Goal: Communication & Community: Answer question/provide support

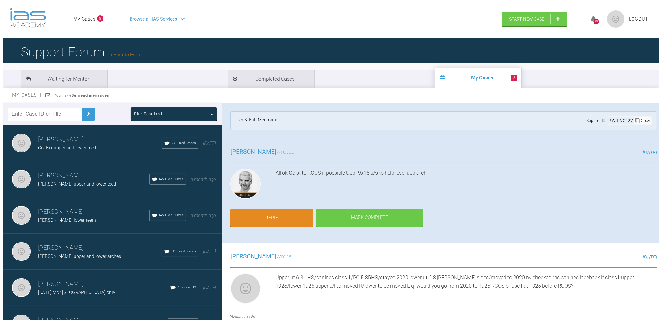
scroll to position [1442, 0]
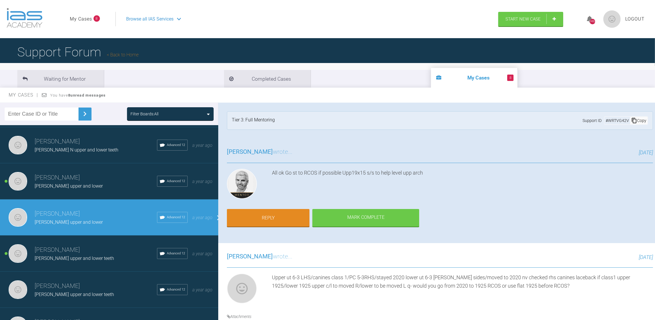
click at [84, 19] on link "My Cases" at bounding box center [81, 19] width 22 height 8
click at [82, 245] on h3 "[PERSON_NAME]" at bounding box center [96, 250] width 122 height 10
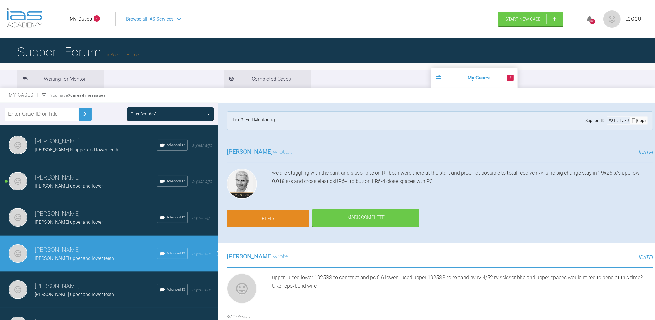
click at [258, 220] on link "Reply" at bounding box center [268, 218] width 83 height 18
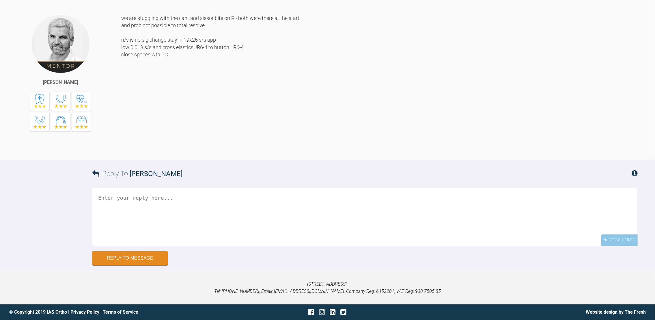
scroll to position [7146, 0]
click at [131, 200] on textarea at bounding box center [365, 217] width 546 height 58
click at [167, 211] on textarea "Why do we use 0018 SS in this situation RE: cross elastics, whic teeth do we pu…" at bounding box center [365, 217] width 546 height 58
click at [260, 213] on textarea "Why do we use 0018 SS in this situation RE: cross elastics, which teeth do we p…" at bounding box center [365, 217] width 546 height 58
click at [214, 197] on textarea "Why do we use 0018 SS in this situation RE: cross elastics, which teeth do we p…" at bounding box center [365, 217] width 546 height 58
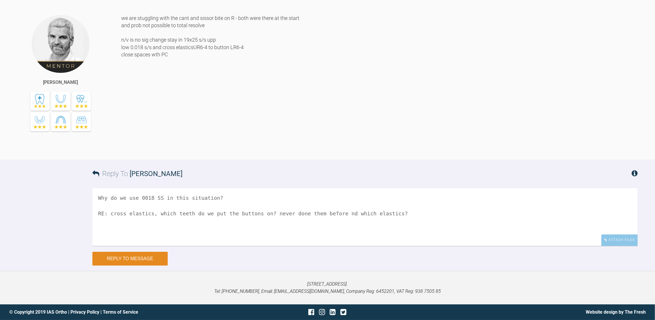
type textarea "Why do we use 0018 SS in this situation? RE: cross elastics, which teeth do we …"
click at [130, 258] on button "Reply to Message" at bounding box center [129, 259] width 75 height 14
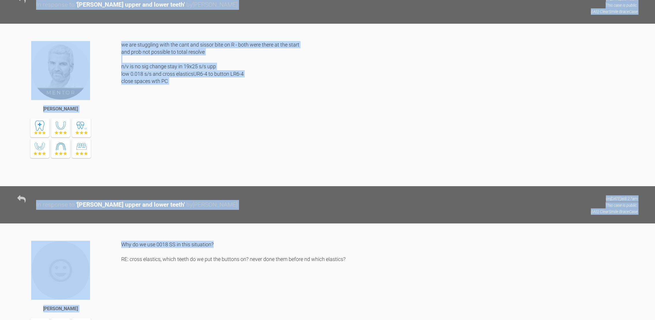
scroll to position [6634, 0]
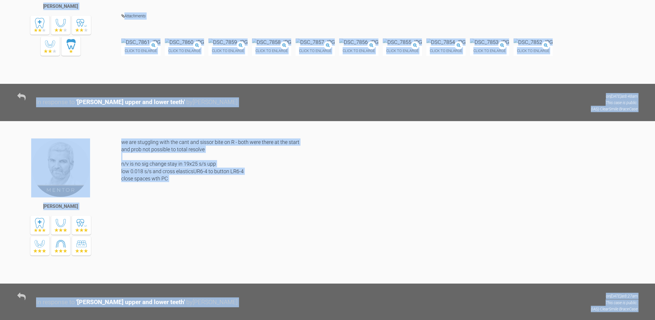
drag, startPoint x: 654, startPoint y: 291, endPoint x: 636, endPoint y: 135, distance: 156.2
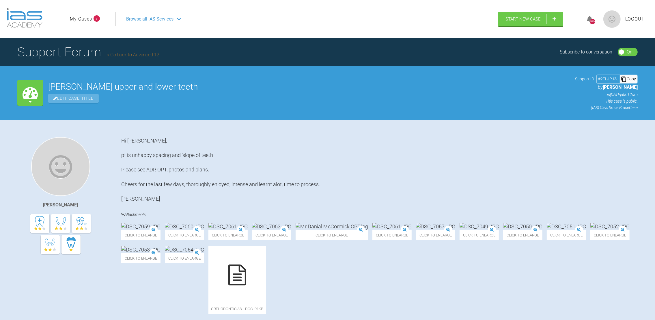
click at [84, 18] on link "My Cases" at bounding box center [81, 19] width 22 height 8
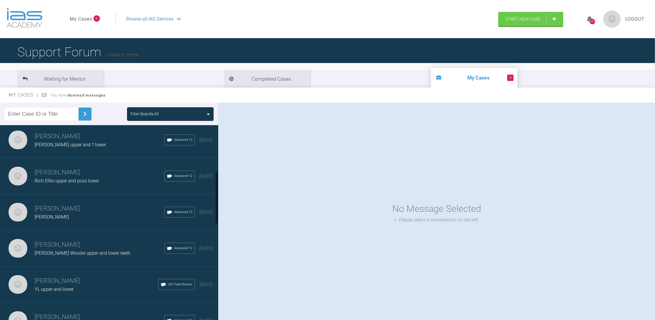
scroll to position [188, 0]
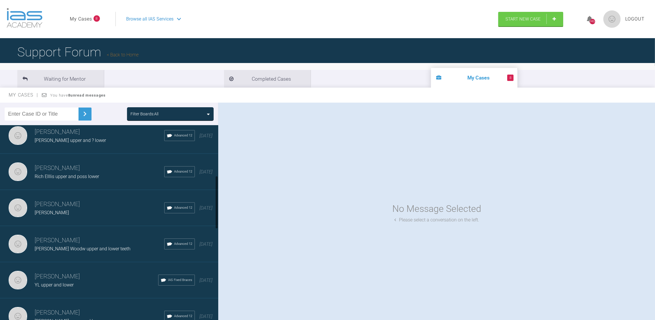
drag, startPoint x: 216, startPoint y: 142, endPoint x: 222, endPoint y: 192, distance: 50.6
click at [222, 192] on div "Filter Boards: All [PERSON_NAME] Col Nik upper and lower teeth IAS Fixed Braces…" at bounding box center [327, 217] width 655 height 228
click at [108, 235] on h3 "[PERSON_NAME]" at bounding box center [100, 240] width 130 height 10
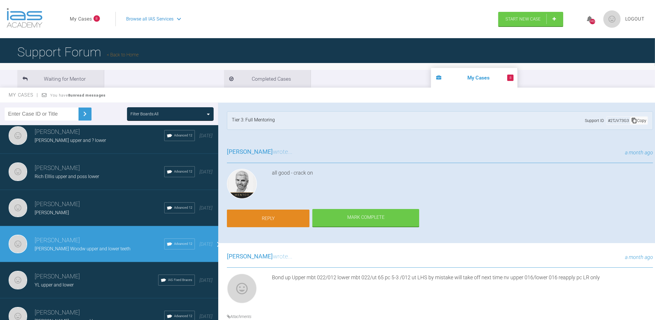
click at [265, 215] on link "Reply" at bounding box center [268, 218] width 83 height 18
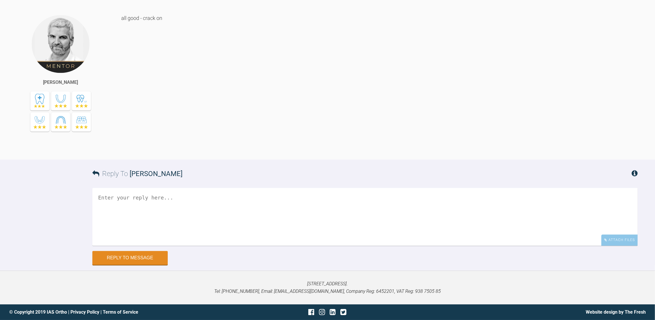
scroll to position [2581, 0]
click at [237, 206] on textarea at bounding box center [365, 217] width 546 height 58
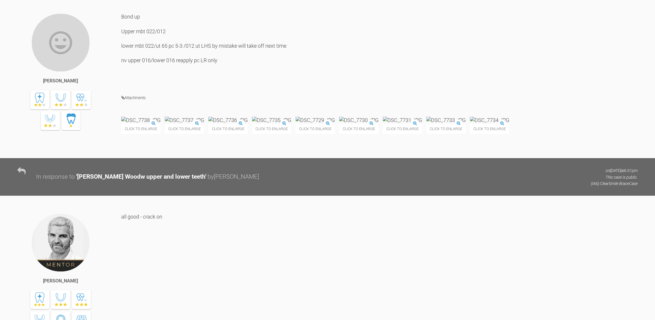
scroll to position [2321, 0]
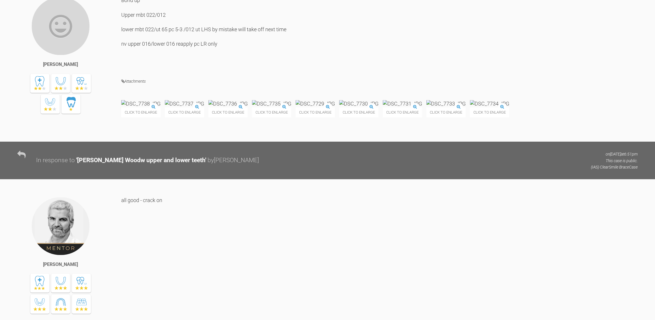
click at [466, 107] on img at bounding box center [446, 103] width 39 height 7
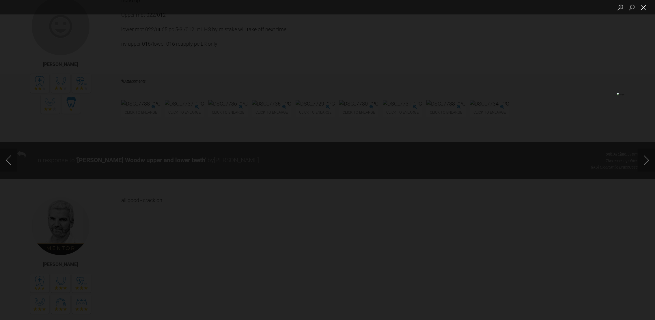
click at [645, 5] on button "Close lightbox" at bounding box center [644, 7] width 12 height 10
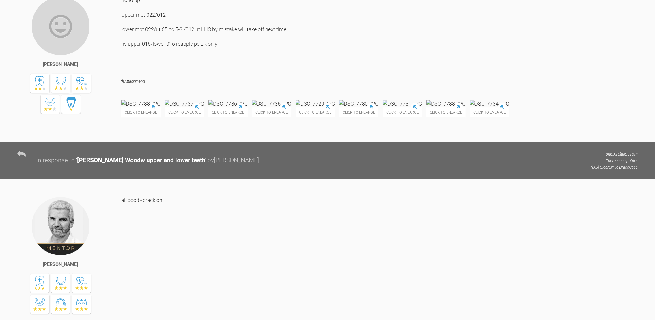
scroll to position [2581, 0]
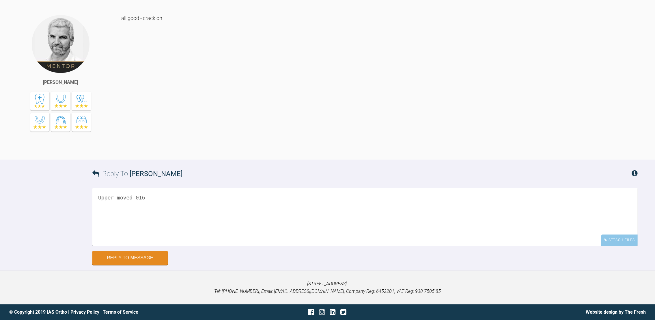
click at [152, 198] on textarea "Upper moved 016" at bounding box center [365, 217] width 546 height 58
type textarea "Upper moved 016 lower - replaced PC LR35/moved to 016 nv upper and lower 2020/r…"
click at [610, 240] on div "Attach Files" at bounding box center [620, 239] width 36 height 11
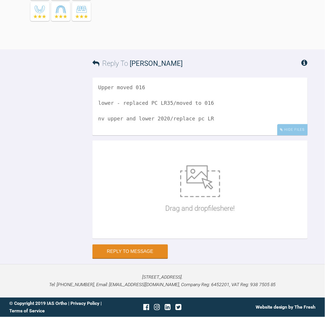
scroll to position [2940, 0]
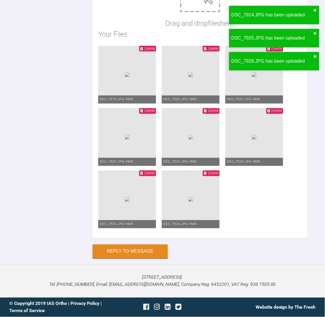
click at [260, 163] on div "Drag and drop files here! Your Files Delete DSC_7919.JPG - 4MB Delete DSC_7920.…" at bounding box center [199, 107] width 215 height 264
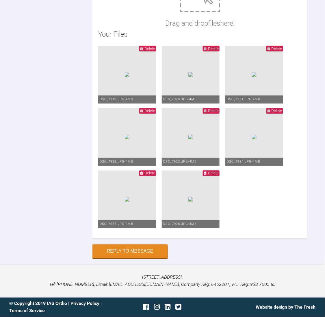
scroll to position [3168, 0]
click at [122, 251] on button "Reply to Message" at bounding box center [129, 252] width 75 height 14
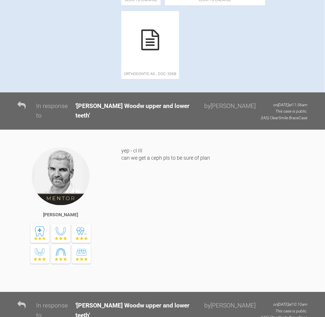
scroll to position [0, 0]
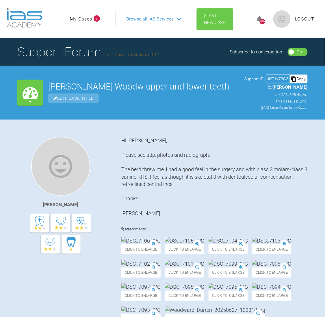
click at [80, 20] on link "My Cases" at bounding box center [81, 19] width 22 height 8
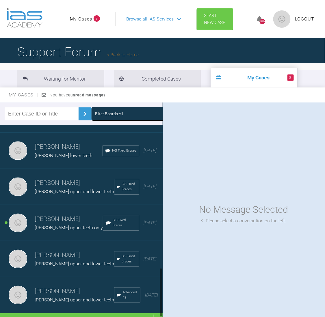
scroll to position [559, 0]
drag, startPoint x: 160, startPoint y: 133, endPoint x: 160, endPoint y: 277, distance: 144.1
click at [160, 277] on div at bounding box center [161, 292] width 2 height 49
click at [49, 214] on h3 "[PERSON_NAME]" at bounding box center [69, 219] width 68 height 10
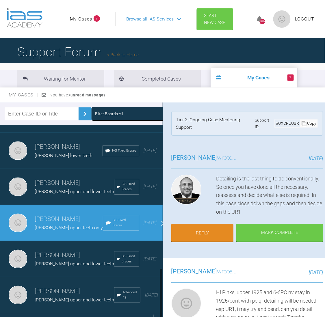
click at [77, 313] on div "Load more" at bounding box center [84, 322] width 169 height 18
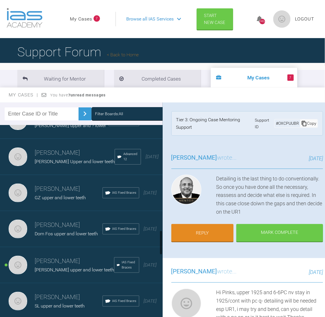
scroll to position [827, 0]
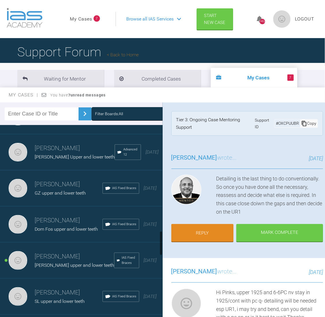
drag, startPoint x: 160, startPoint y: 211, endPoint x: 162, endPoint y: 245, distance: 34.1
click at [162, 245] on div at bounding box center [160, 224] width 3 height 199
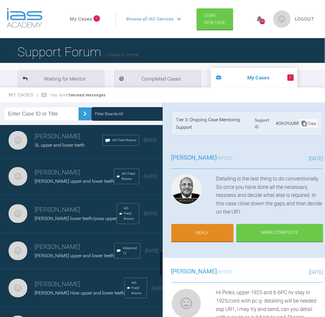
scroll to position [990, 0]
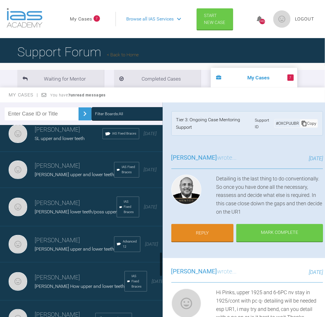
drag, startPoint x: 161, startPoint y: 237, endPoint x: 161, endPoint y: 258, distance: 20.5
click at [161, 258] on div at bounding box center [161, 264] width 2 height 25
click at [50, 245] on h3 "[PERSON_NAME]" at bounding box center [74, 241] width 79 height 10
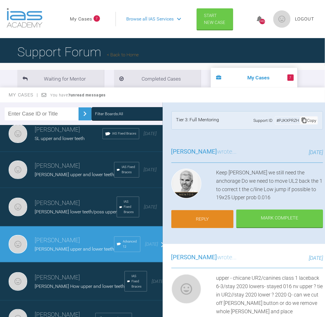
click at [196, 221] on link "Reply" at bounding box center [202, 219] width 62 height 18
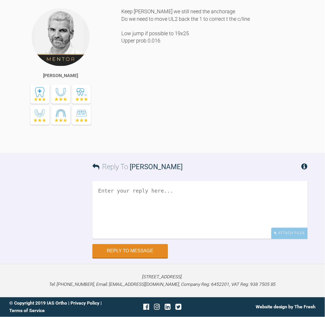
scroll to position [3579, 0]
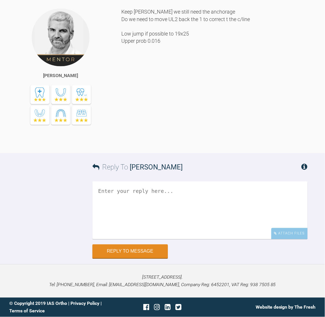
click at [169, 214] on textarea at bounding box center [199, 211] width 215 height 58
click at [153, 197] on textarea "upper - c/l seems central /central incs will likely need angulations changing m…" at bounding box center [199, 211] width 215 height 58
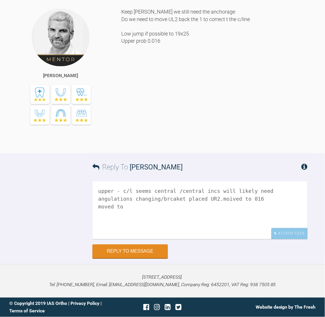
click at [178, 198] on textarea "upper - c/l seems central /central incs will likely need angulations changing/b…" at bounding box center [199, 211] width 215 height 58
click at [187, 198] on textarea "upper - c/l seems central /central incs will likely need angulations changing/b…" at bounding box center [199, 211] width 215 height 58
click at [217, 198] on textarea "upper - c/l seems central /central incs will likely need angulations changing/b…" at bounding box center [199, 211] width 215 height 58
click at [125, 208] on textarea "upper - c/l seems central /central incs will likely need angulations changing/b…" at bounding box center [199, 211] width 215 height 58
click at [218, 196] on textarea "upper - c/l seems central /central incs will likely need angulations changing/b…" at bounding box center [199, 211] width 215 height 58
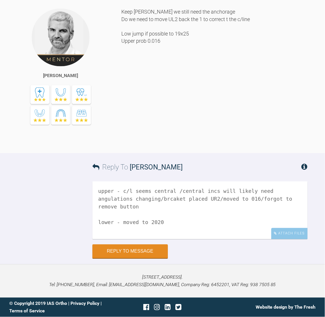
click at [185, 213] on textarea "upper - c/l seems central /central incs will likely need angulations changing/b…" at bounding box center [199, 211] width 215 height 58
type textarea "upper - c/l seems central /central incs will likely need angulations changing/b…"
click at [298, 231] on div "Attach Files" at bounding box center [289, 233] width 36 height 11
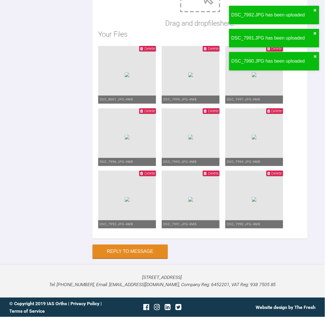
scroll to position [3973, 0]
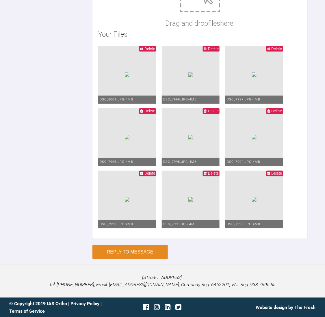
click at [127, 249] on button "Reply to Message" at bounding box center [129, 252] width 75 height 14
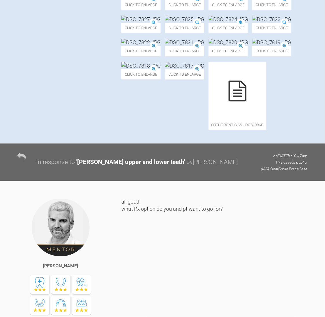
scroll to position [0, 0]
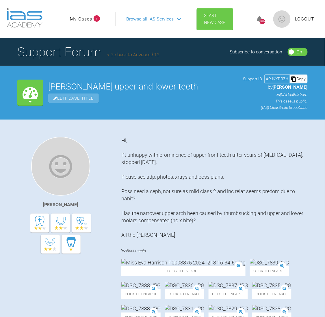
click at [77, 18] on link "My Cases" at bounding box center [81, 19] width 22 height 8
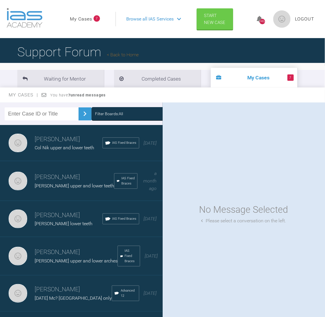
click at [63, 214] on h3 "[PERSON_NAME]" at bounding box center [69, 216] width 68 height 10
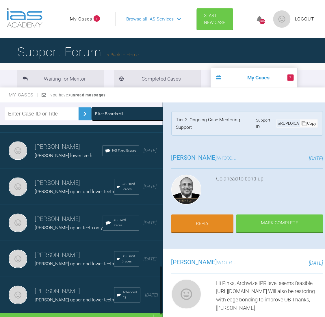
scroll to position [559, 0]
drag, startPoint x: 161, startPoint y: 157, endPoint x: 178, endPoint y: 323, distance: 167.2
click at [178, 319] on html "My Cases 7 Logout Browse all IAS Services Start New Case 1402 Logout Support Fo…" at bounding box center [162, 190] width 325 height 381
click at [80, 313] on div "Load more" at bounding box center [84, 322] width 169 height 18
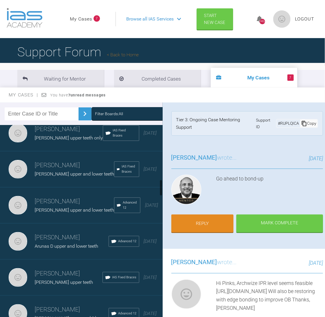
scroll to position [647, 0]
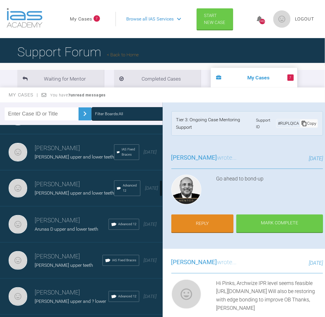
drag, startPoint x: 161, startPoint y: 180, endPoint x: 162, endPoint y: 188, distance: 7.6
click at [162, 188] on div at bounding box center [161, 188] width 2 height 16
click at [48, 262] on h3 "[PERSON_NAME]" at bounding box center [69, 257] width 68 height 10
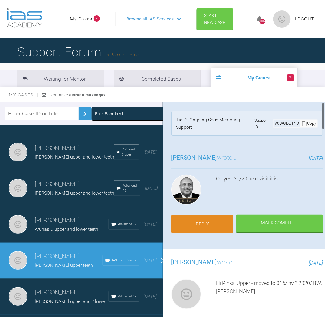
click at [198, 226] on link "Reply" at bounding box center [202, 224] width 62 height 18
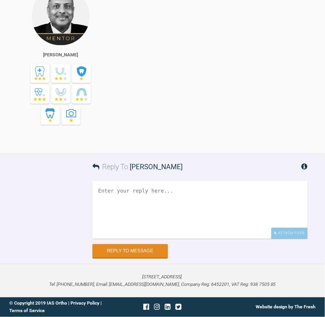
scroll to position [2248, 0]
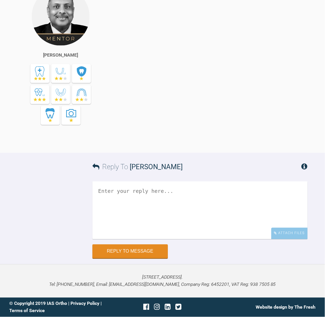
click at [154, 213] on textarea at bounding box center [199, 211] width 215 height 58
click at [158, 191] on textarea "upper moved to 2020" at bounding box center [199, 211] width 215 height 58
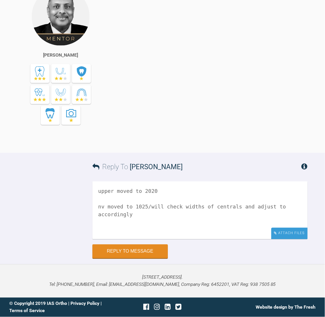
type textarea "upper moved to 2020 nv moved to 1025/will check widths of centrals and adjust t…"
click at [290, 232] on div "Attach Files" at bounding box center [289, 233] width 36 height 11
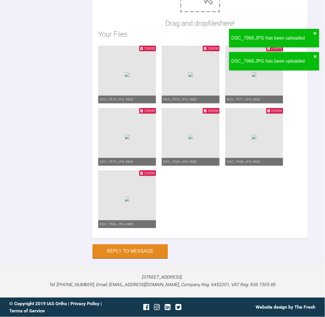
scroll to position [2580, 0]
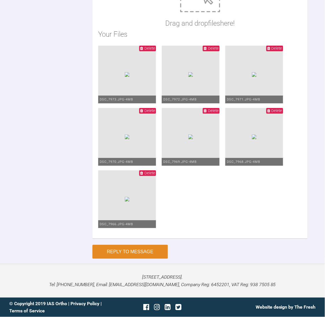
click at [121, 249] on button "Reply to Message" at bounding box center [129, 252] width 75 height 14
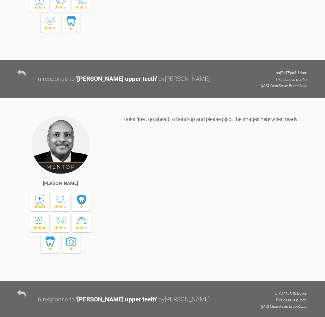
scroll to position [0, 0]
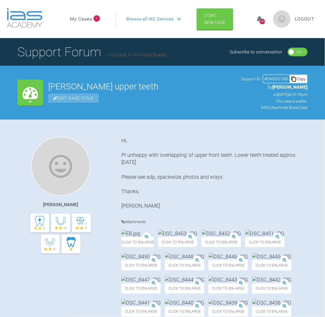
click at [85, 16] on link "My Cases" at bounding box center [81, 19] width 22 height 8
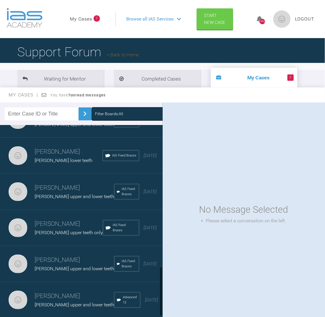
scroll to position [559, 0]
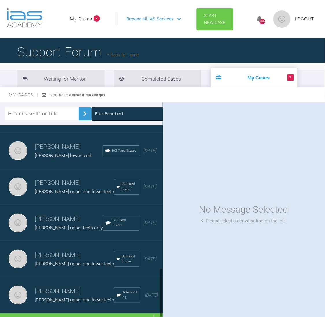
drag, startPoint x: 161, startPoint y: 141, endPoint x: 160, endPoint y: 290, distance: 149.0
click at [160, 290] on div at bounding box center [161, 292] width 2 height 49
click at [73, 313] on div "Load more" at bounding box center [84, 322] width 169 height 18
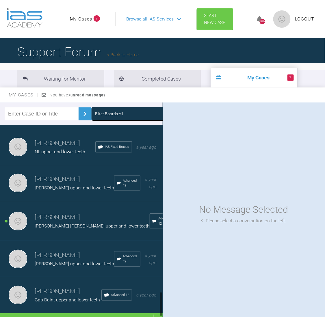
scroll to position [1302, 0]
drag, startPoint x: 160, startPoint y: 206, endPoint x: 163, endPoint y: 301, distance: 94.7
click at [163, 301] on div "Filter Boards: All [PERSON_NAME] Col Nik upper and lower teeth IAS Fixed Braces…" at bounding box center [162, 215] width 325 height 225
click at [56, 287] on h3 "[PERSON_NAME]" at bounding box center [68, 292] width 67 height 10
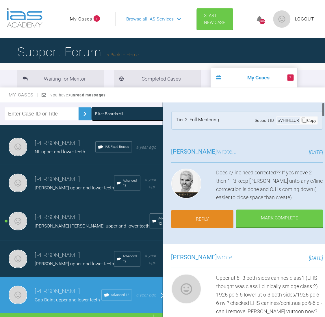
click at [200, 216] on link "Reply" at bounding box center [202, 219] width 62 height 18
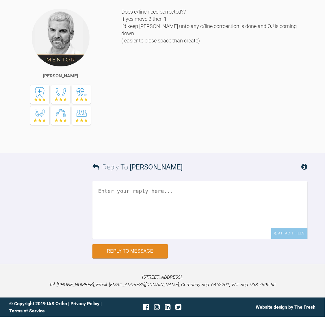
scroll to position [4884, 0]
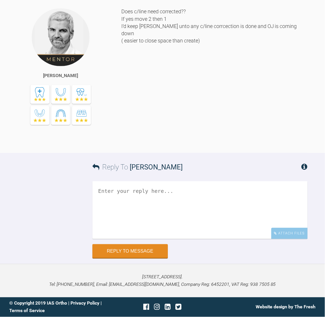
click at [174, 202] on textarea at bounding box center [199, 210] width 215 height 58
type textarea "c"
click at [248, 124] on div "Does c/line need corrected?? If yes move 2 then 1 I’d keep [PERSON_NAME] unto a…" at bounding box center [214, 76] width 186 height 136
click at [133, 222] on textarea "upper -" at bounding box center [199, 210] width 215 height 58
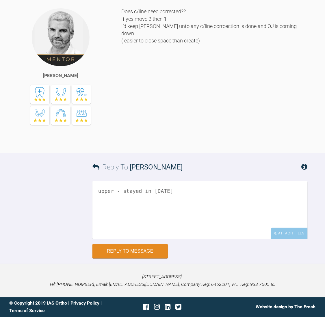
click at [176, 226] on textarea "upper - stayed in [DATE]" at bounding box center [199, 210] width 215 height 58
click at [295, 225] on textarea "upper - stayed in 2020/for aome reason placed PC UR21/c/l is slightyl canted" at bounding box center [199, 210] width 215 height 58
click at [178, 225] on textarea "upper - stayed in 2020/for aome reason placed PC UR21/c/l is slightly canted" at bounding box center [199, 210] width 215 height 58
click at [188, 226] on textarea "upper - stayed in 2020/for some reason placed PC UR21/c/l is slightly canted" at bounding box center [199, 210] width 215 height 58
click at [160, 233] on textarea "upper - stayed in 2020/for some unknown reason placed PC UR21/c/l is slightly c…" at bounding box center [199, 210] width 215 height 58
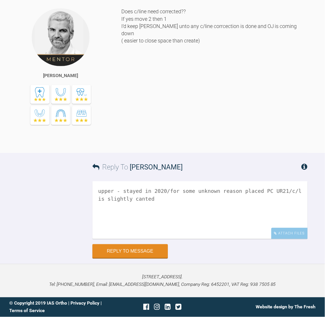
click at [174, 233] on textarea "upper - stayed in 2020/for some unknown reason placed PC UR21/c/l is slightly c…" at bounding box center [199, 210] width 215 height 58
click at [180, 239] on textarea "upper - stayed in 2020/for some unknown reason placed PC UR21/c/l is slightly c…" at bounding box center [199, 210] width 215 height 58
click at [125, 239] on textarea "upper - stayed in 2020/for some unknown reason placed PC UR21/c/l is slightly c…" at bounding box center [199, 210] width 215 height 58
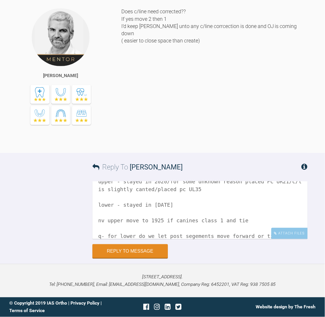
scroll to position [18, 0]
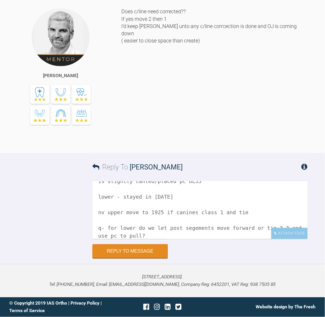
click at [237, 239] on textarea "upper - stayed in 2020/for some unknown reason placed PC UR21/c/l is slightly c…" at bounding box center [199, 210] width 215 height 58
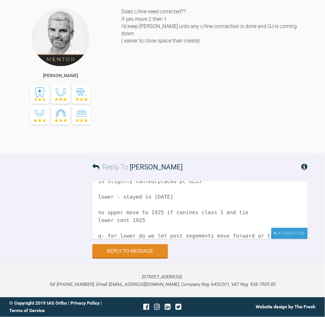
type textarea "upper - stayed in 2020/for some unknown reason placed PC UR21/c/l is slightly c…"
click at [283, 239] on div "Attach Files" at bounding box center [289, 233] width 36 height 11
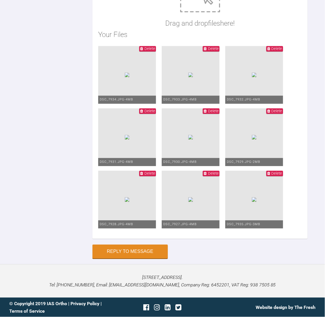
scroll to position [5279, 0]
click at [274, 199] on ul "Delete DSC_7934.JPG - 4MB Delete DSC_7933.JPG - 4MB Delete DSC_7932.JPG - 4MB D…" at bounding box center [200, 139] width 204 height 187
click at [131, 250] on button "Reply to Message" at bounding box center [129, 252] width 75 height 14
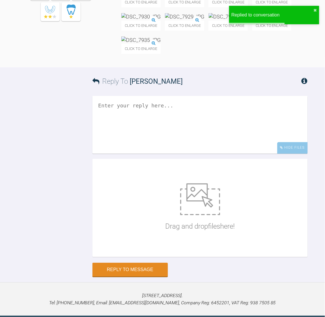
scroll to position [5127, 0]
